Goal: Task Accomplishment & Management: Manage account settings

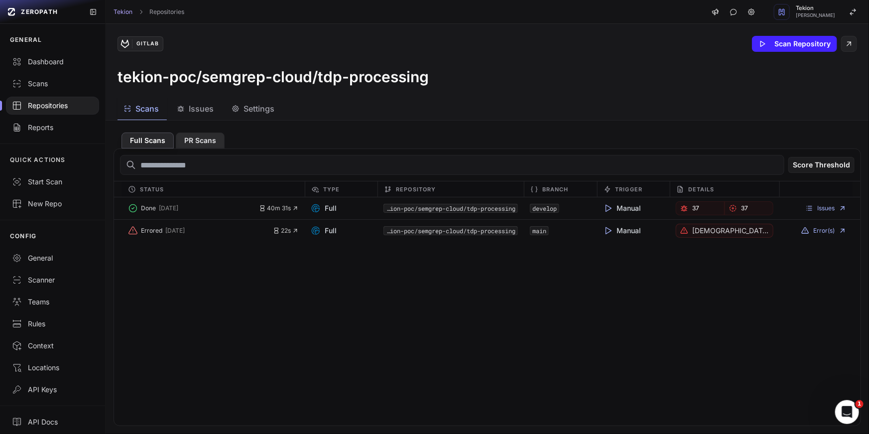
click at [194, 140] on button "PR Scans" at bounding box center [200, 141] width 49 height 16
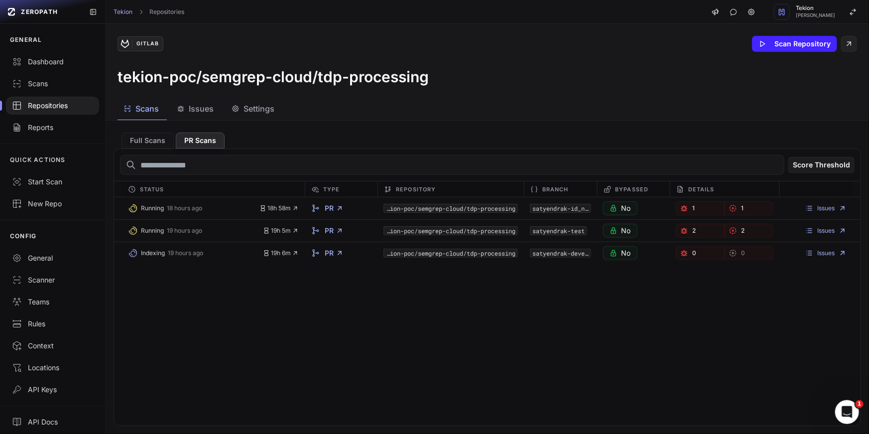
click at [450, 337] on div "Running 18 hours ago 18h 58m PR tekion-poc/semgrep-cloud/tdp-processing satyend…" at bounding box center [487, 311] width 747 height 228
click at [149, 135] on button "Full Scans" at bounding box center [148, 141] width 52 height 16
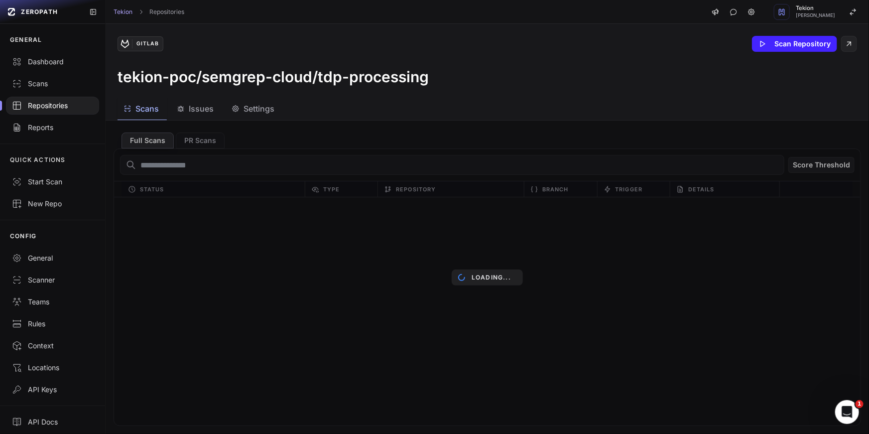
click at [241, 114] on div "Settings" at bounding box center [253, 109] width 43 height 12
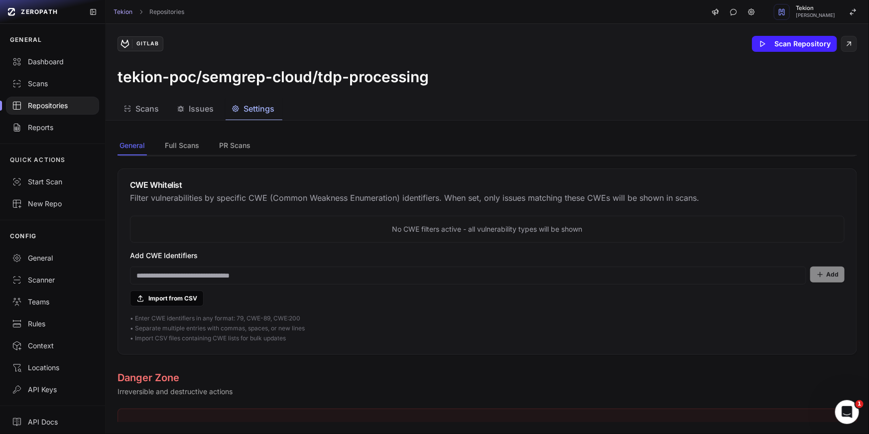
scroll to position [829, 0]
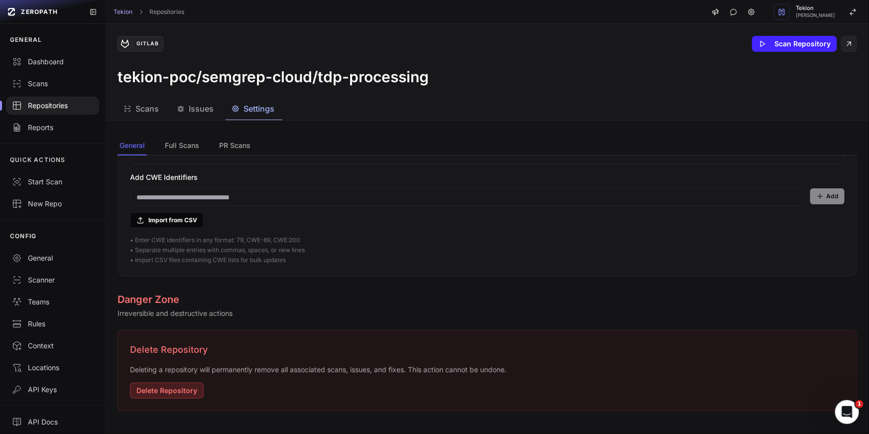
click at [183, 393] on button "Delete Repository" at bounding box center [167, 391] width 74 height 16
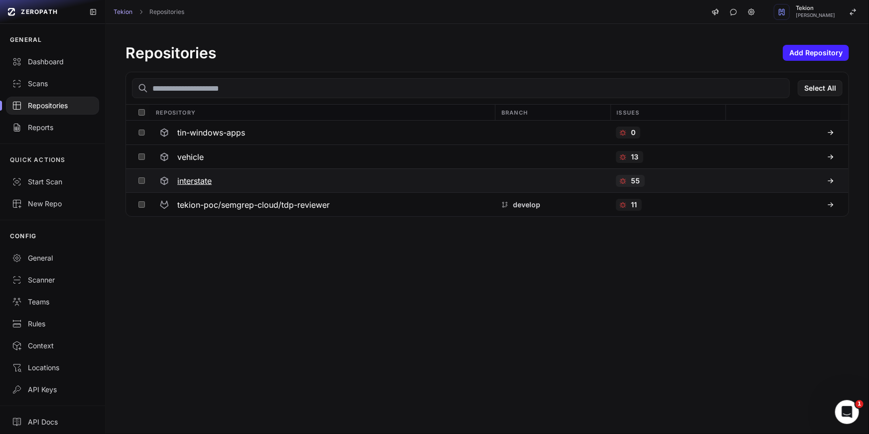
click at [137, 184] on button at bounding box center [141, 180] width 15 height 23
click at [139, 161] on button at bounding box center [141, 156] width 15 height 23
click at [833, 91] on icon "button" at bounding box center [834, 88] width 8 height 8
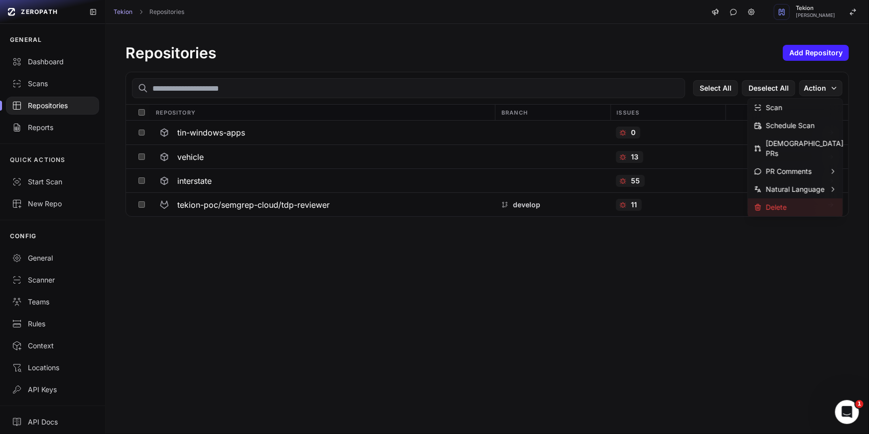
click at [784, 202] on div "Delete" at bounding box center [770, 207] width 33 height 10
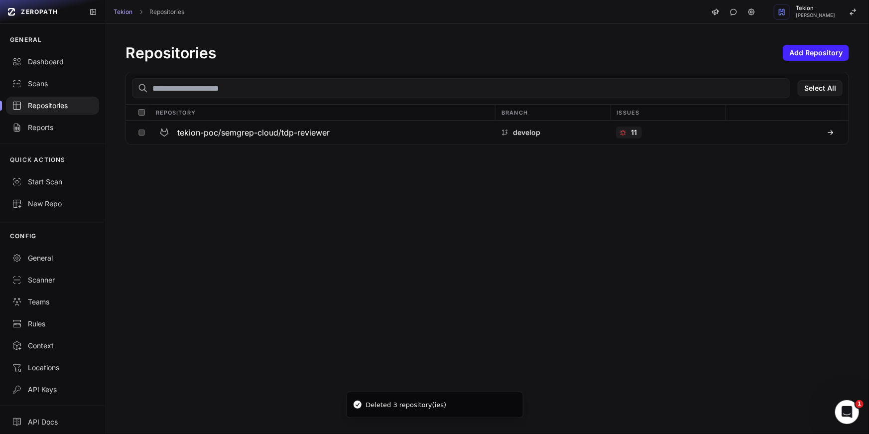
click at [387, 226] on div "Repositories Add Repository Select All Repository Branch Issues tekion-poc/semg…" at bounding box center [488, 229] width 764 height 410
click at [806, 61] on div "Repositories Add Repository" at bounding box center [488, 53] width 724 height 18
click at [806, 57] on button "Add Repository" at bounding box center [816, 53] width 66 height 16
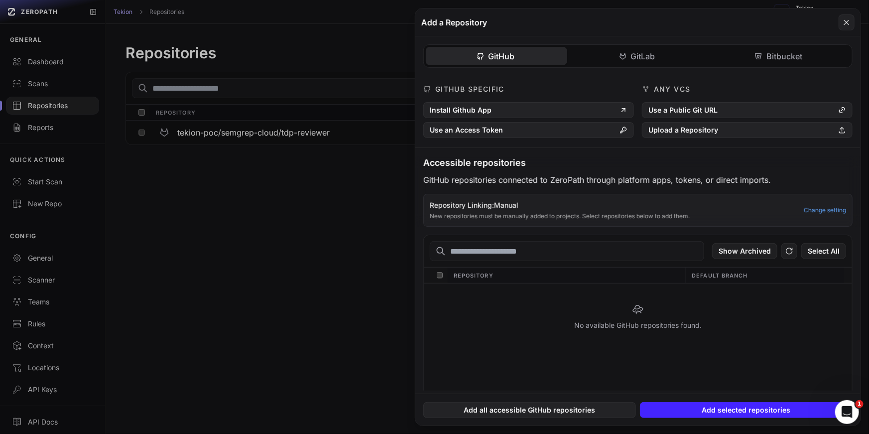
click at [629, 52] on div "GitHub GitLab Bitbucket GitHub Specific Install Github App Use an Access Token …" at bounding box center [637, 213] width 445 height 354
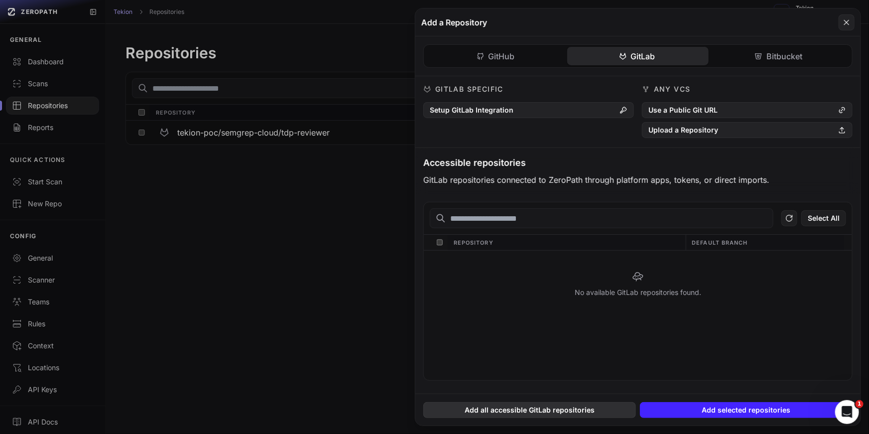
click at [525, 411] on button "Add all accessible GitLab repositories" at bounding box center [529, 410] width 213 height 16
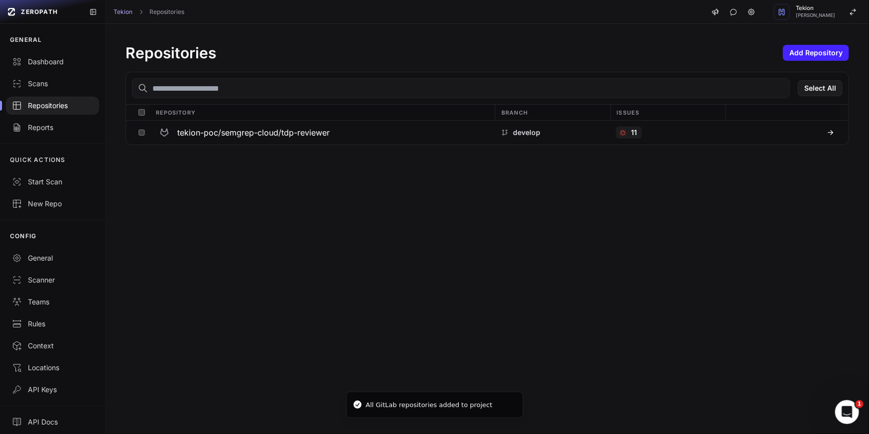
click at [54, 106] on div "Repositories" at bounding box center [52, 106] width 81 height 10
click at [53, 114] on div at bounding box center [52, 106] width 105 height 22
click at [370, 173] on div "Repositories Add Repository Select All Repository Branch Issues tekion-poc/semg…" at bounding box center [488, 229] width 764 height 410
click at [304, 236] on div "Repositories Add Repository Select All Repository Branch Issues tekion-poc/semg…" at bounding box center [488, 229] width 764 height 410
click at [632, 230] on div "Repositories Add Repository Select All Repository Branch Issues tekion-poc/semg…" at bounding box center [488, 229] width 764 height 410
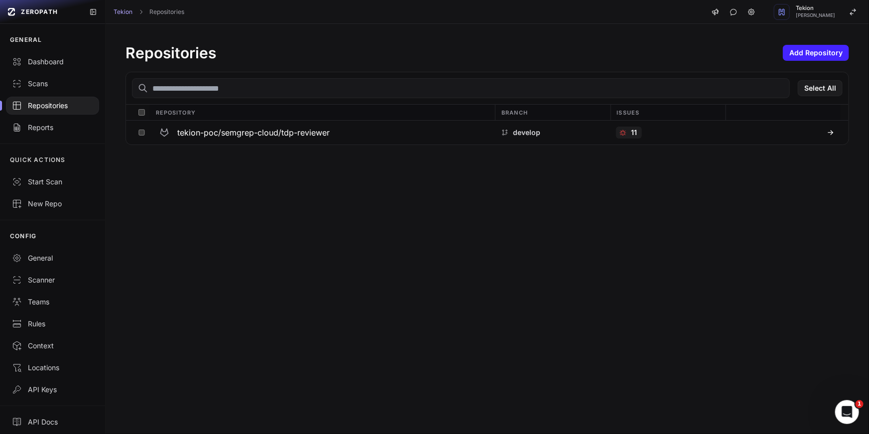
click at [228, 201] on div "Repositories Add Repository Select All Repository Branch Issues tekion-poc/semg…" at bounding box center [488, 229] width 764 height 410
